Goal: Transaction & Acquisition: Purchase product/service

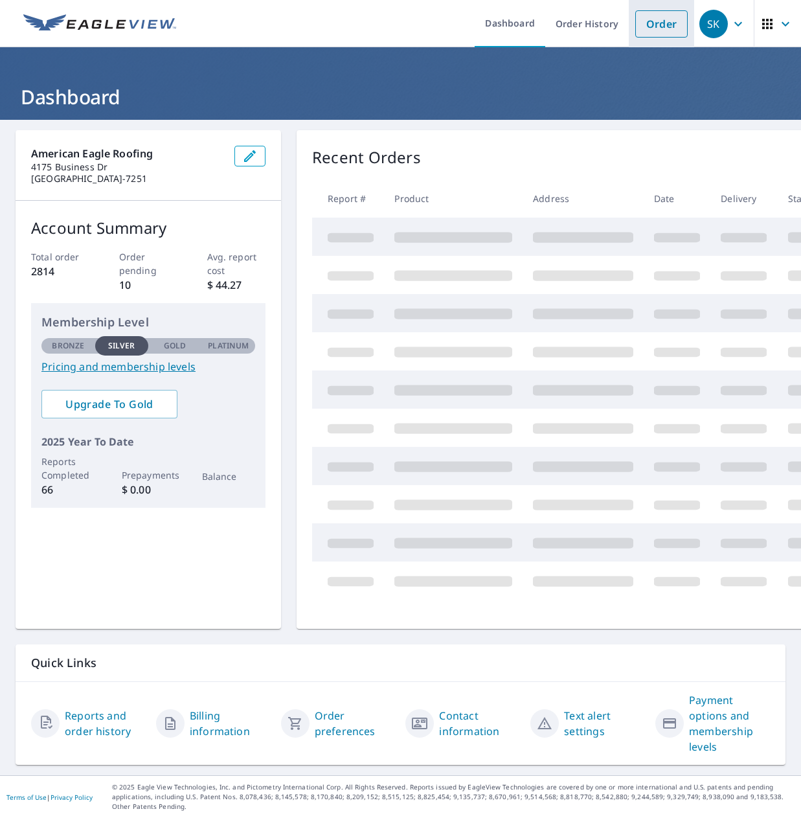
click at [658, 24] on link "Order" at bounding box center [661, 23] width 52 height 27
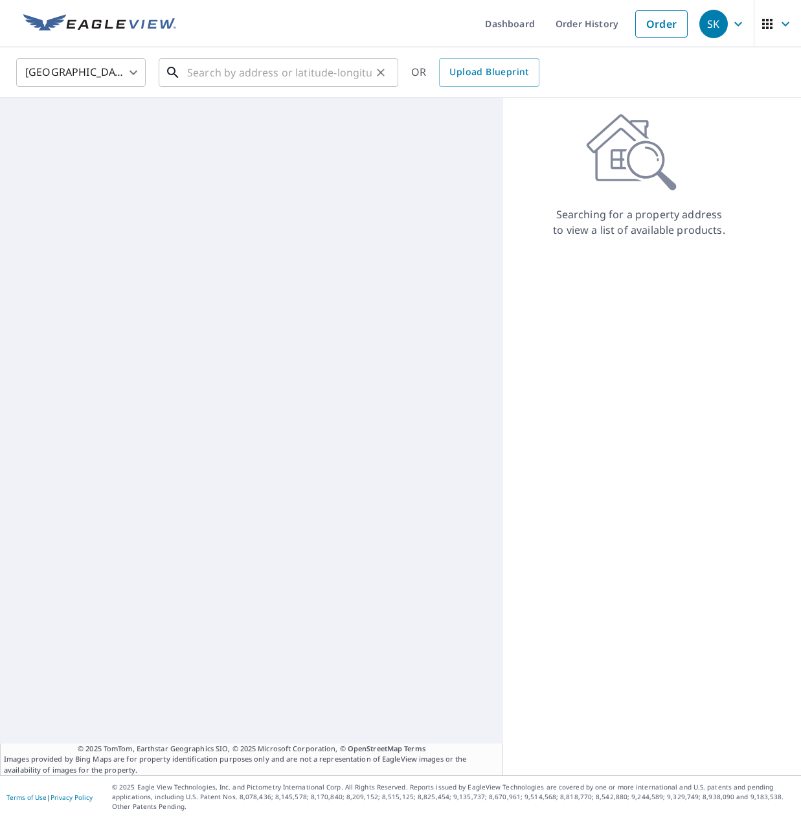
click at [289, 70] on input "text" at bounding box center [279, 72] width 184 height 36
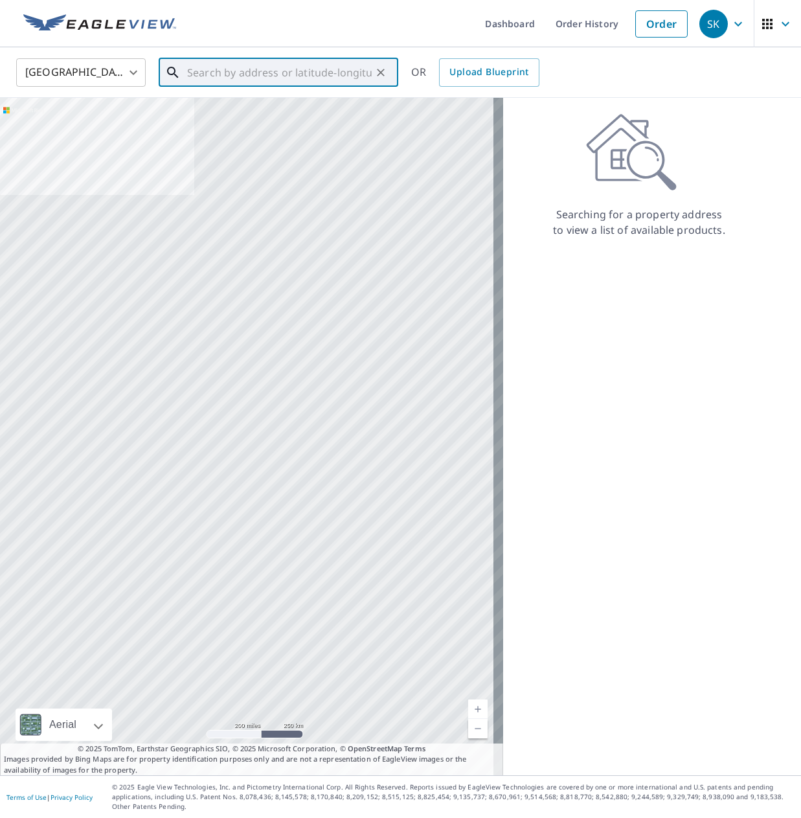
click at [314, 76] on input "text" at bounding box center [279, 72] width 184 height 36
paste input "2"
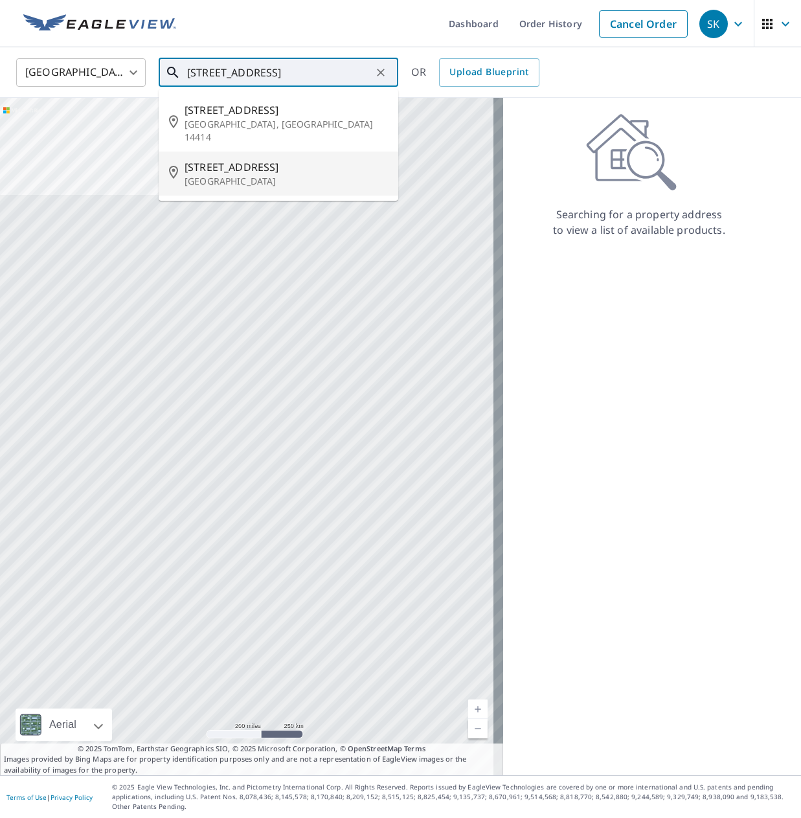
click at [311, 175] on p "[GEOGRAPHIC_DATA]" at bounding box center [285, 181] width 203 height 13
type input "[STREET_ADDRESS]"
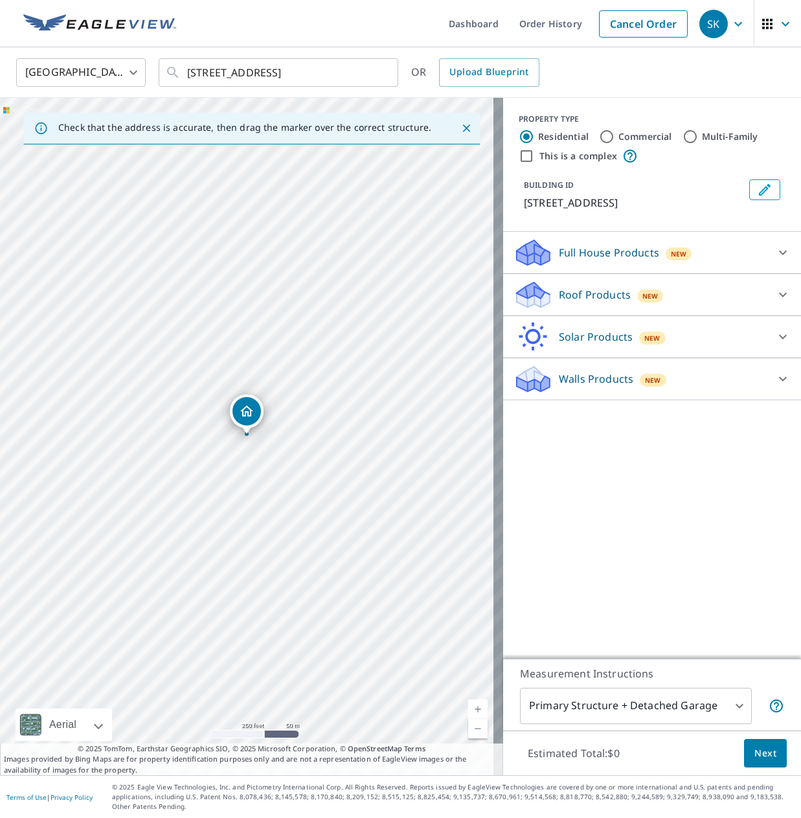
click at [606, 291] on p "Roof Products" at bounding box center [595, 295] width 72 height 16
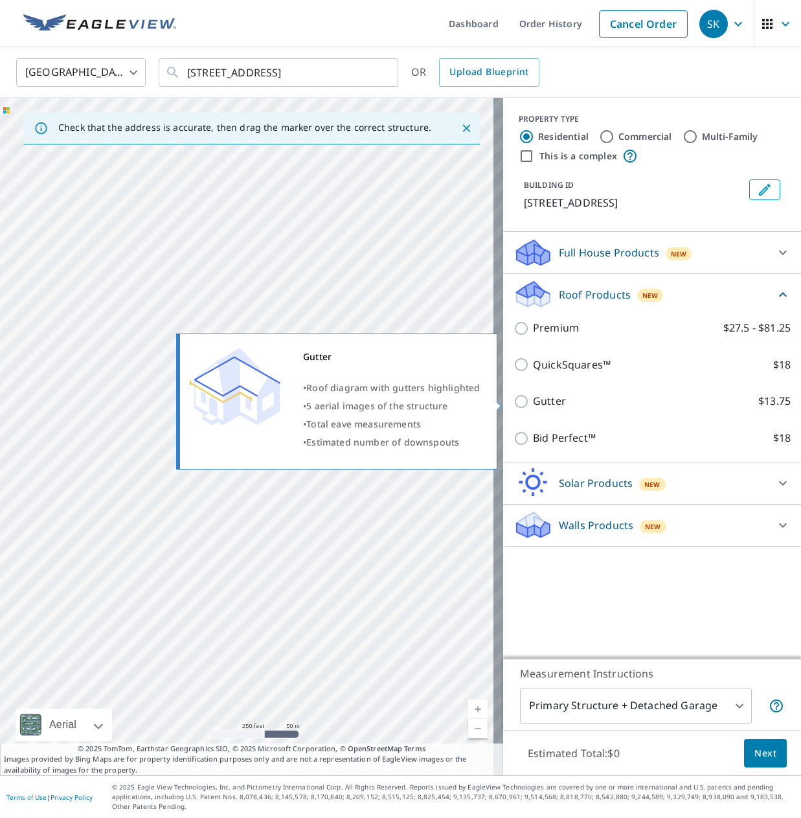
click at [514, 407] on input "Gutter $13.75" at bounding box center [522, 402] width 19 height 16
checkbox input "true"
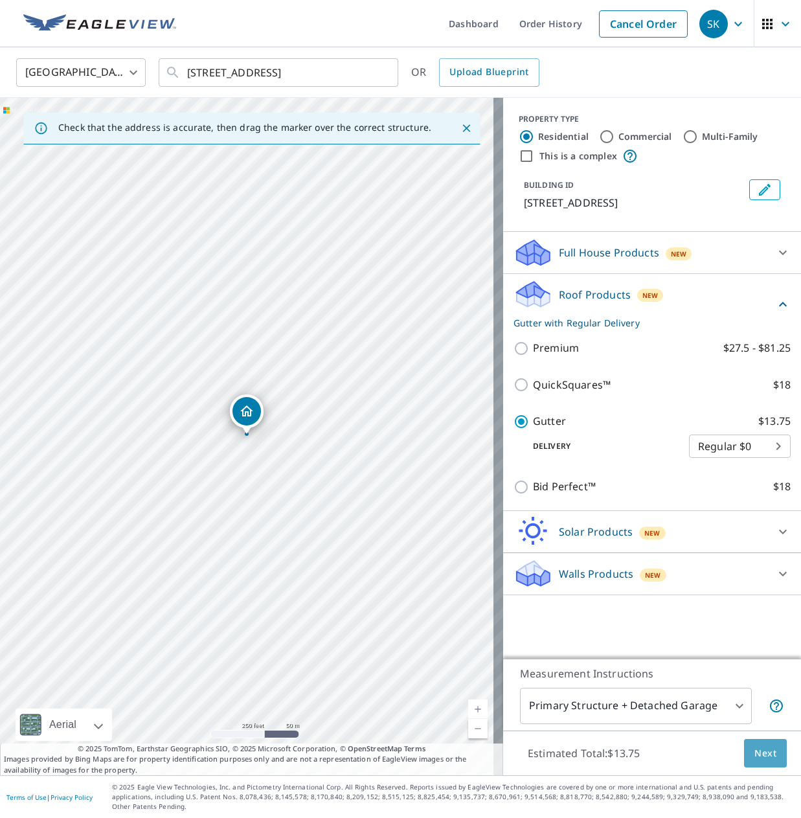
click at [755, 750] on span "Next" at bounding box center [765, 753] width 22 height 16
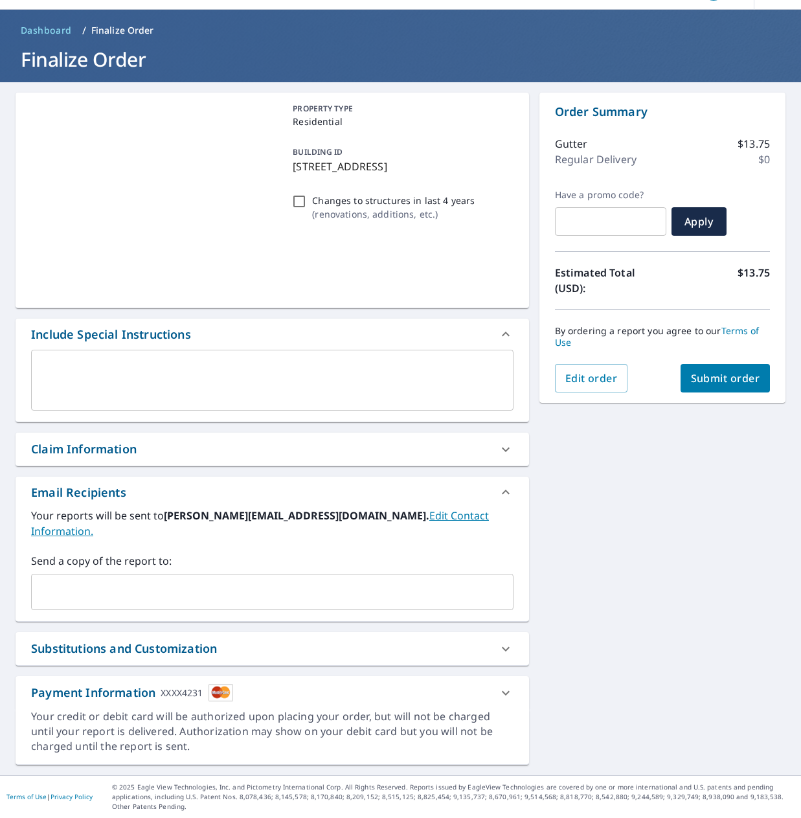
scroll to position [22, 0]
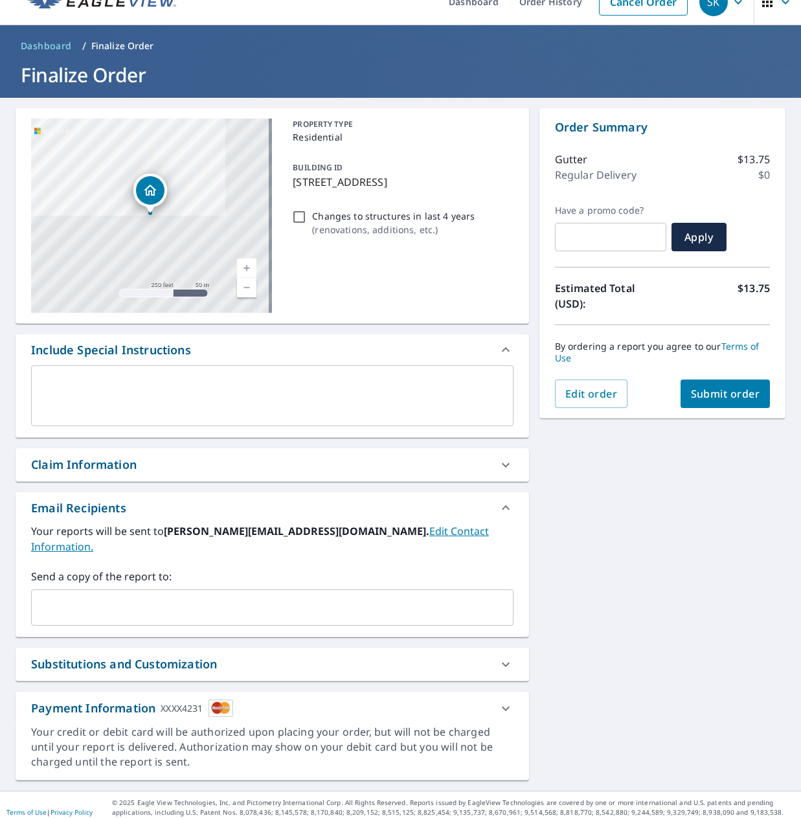
click at [201, 595] on input "text" at bounding box center [262, 607] width 451 height 25
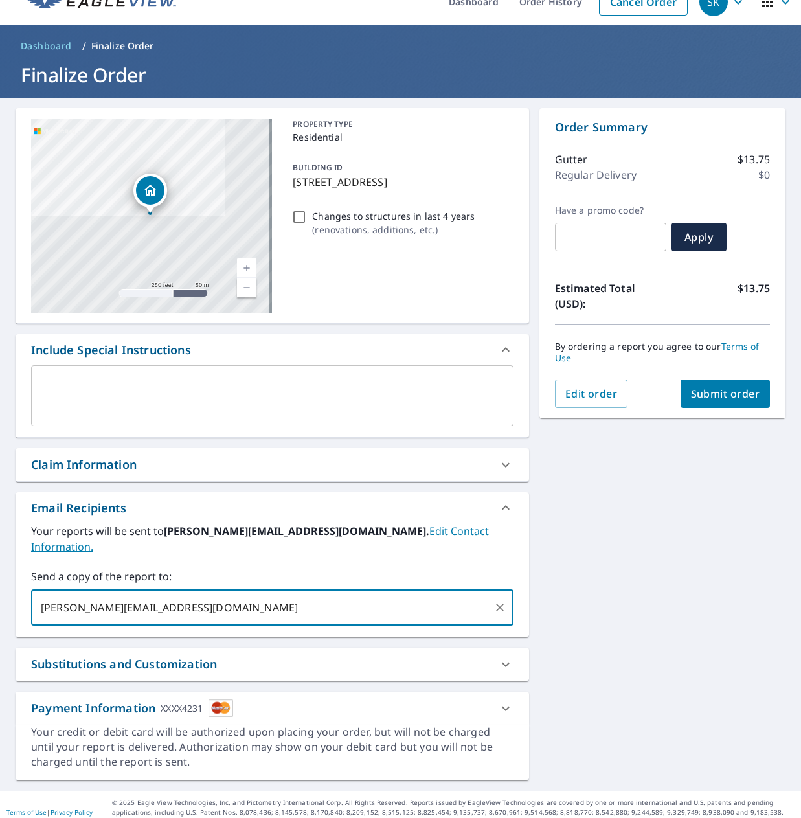
type input "[PERSON_NAME][EMAIL_ADDRESS][DOMAIN_NAME]"
checkbox input "true"
click at [636, 608] on div "[STREET_ADDRESS] Aerial Road A standard road map Aerial A detailed look from ab…" at bounding box center [400, 444] width 801 height 693
click at [272, 595] on input "text" at bounding box center [380, 607] width 216 height 25
type input "[EMAIL_ADDRESS][DOMAIN_NAME]"
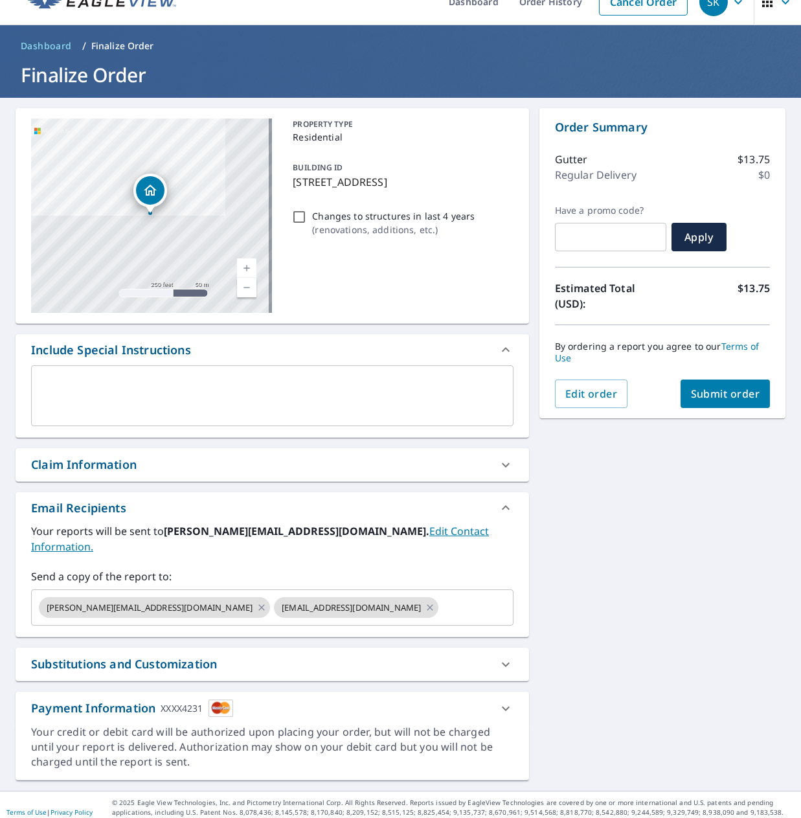
click at [705, 609] on div "[STREET_ADDRESS] Aerial Road A standard road map Aerial A detailed look from ab…" at bounding box center [400, 444] width 801 height 693
click at [732, 394] on span "Submit order" at bounding box center [725, 393] width 69 height 14
checkbox input "true"
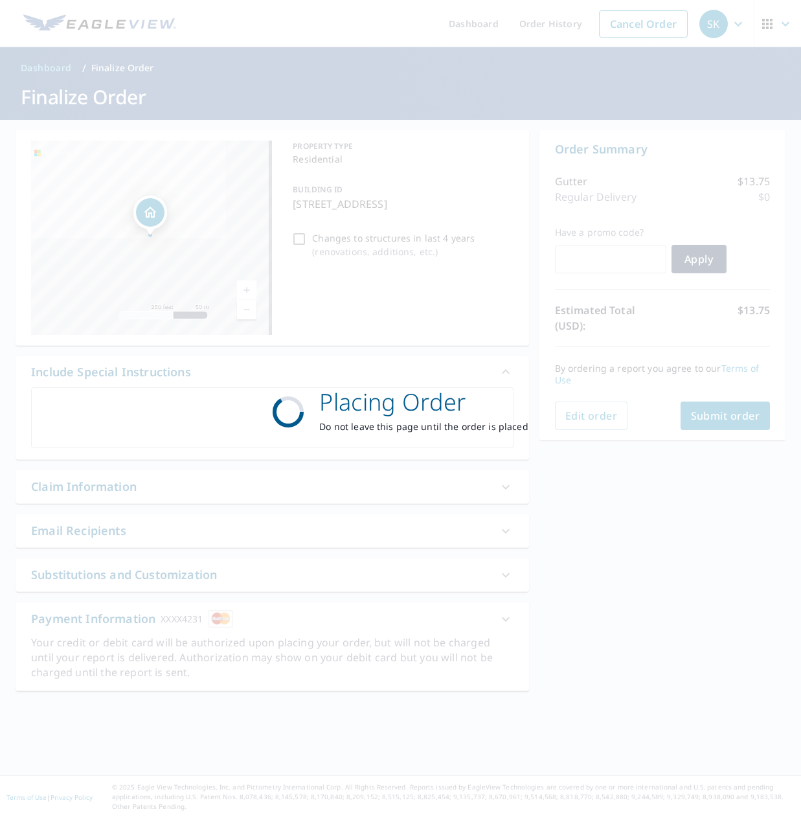
scroll to position [0, 0]
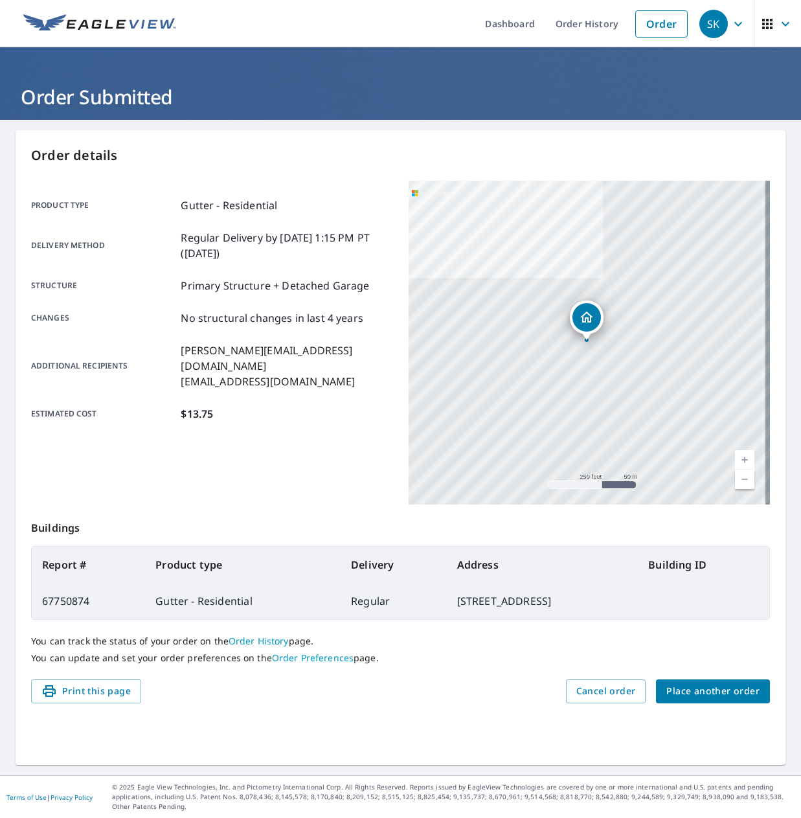
click at [711, 695] on span "Place another order" at bounding box center [712, 691] width 93 height 16
